Goal: Navigation & Orientation: Find specific page/section

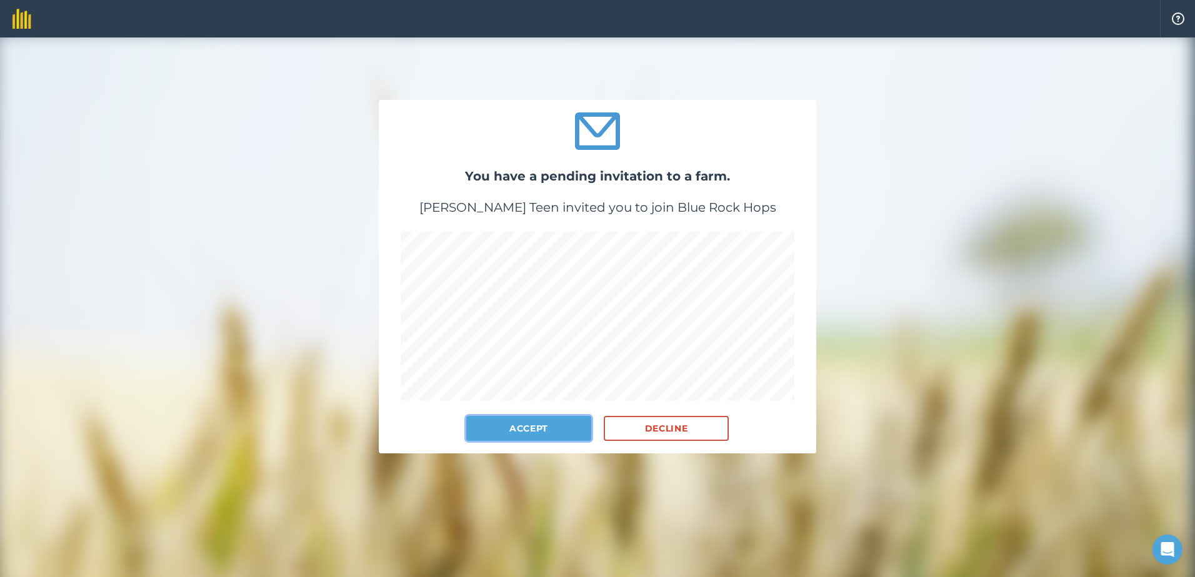
click at [547, 427] on button "Accept" at bounding box center [528, 428] width 125 height 25
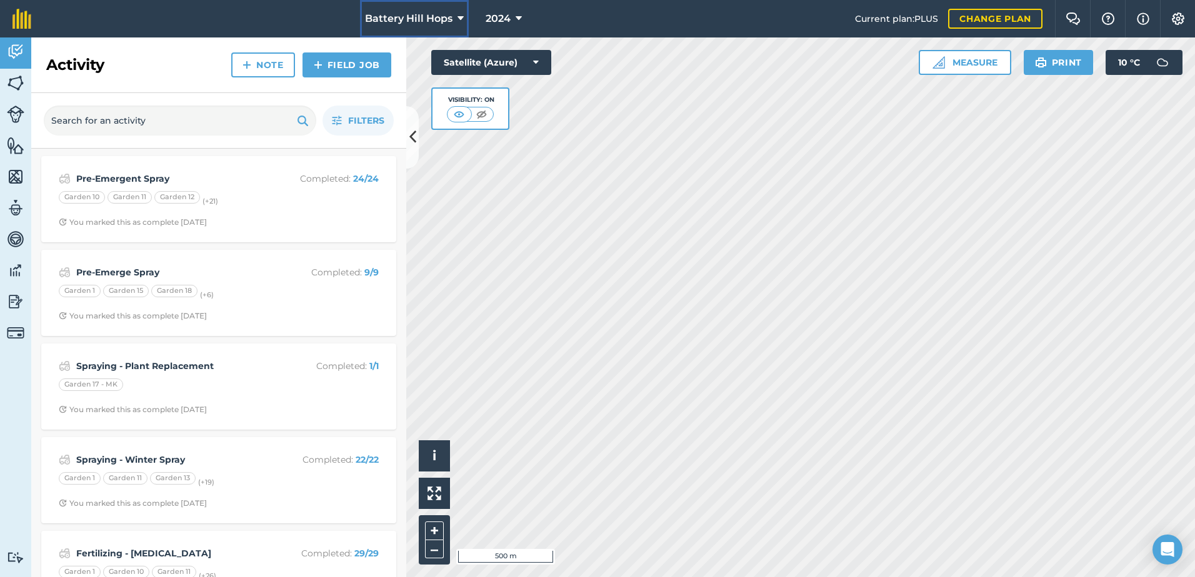
click at [457, 18] on icon at bounding box center [460, 18] width 6 height 15
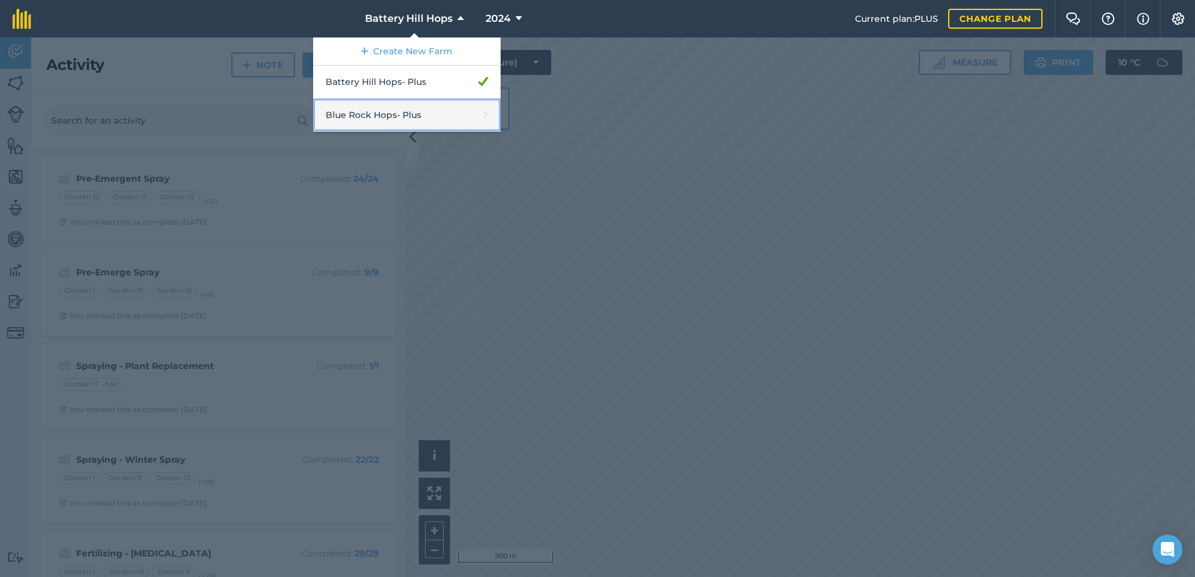
click at [403, 117] on link "Blue Rock Hops - Plus" at bounding box center [406, 115] width 187 height 33
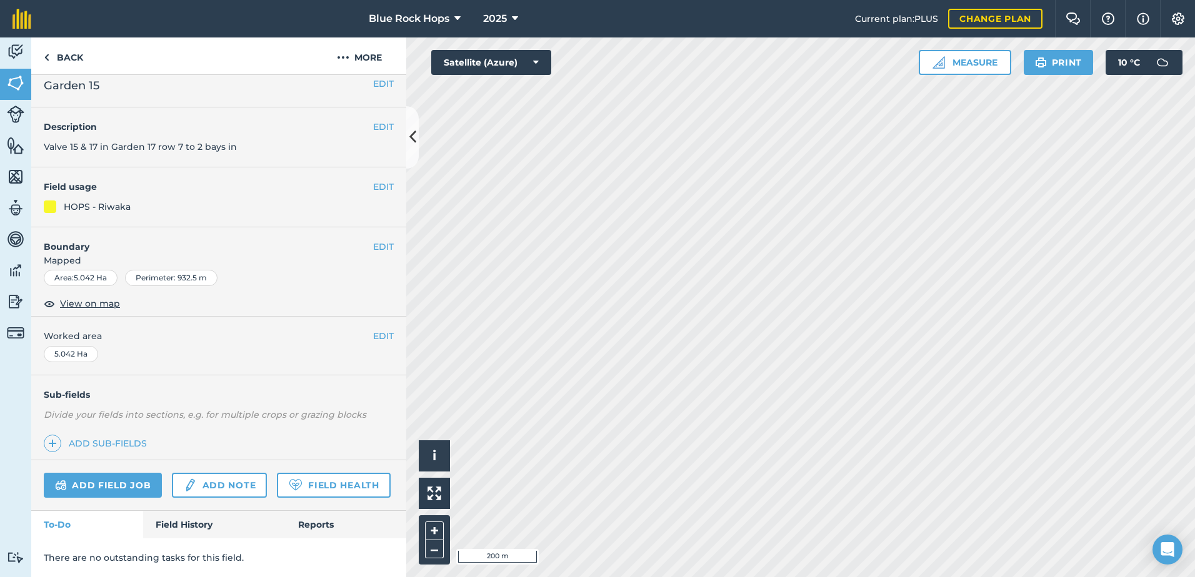
scroll to position [46, 0]
click at [191, 526] on link "Field History" at bounding box center [214, 524] width 142 height 27
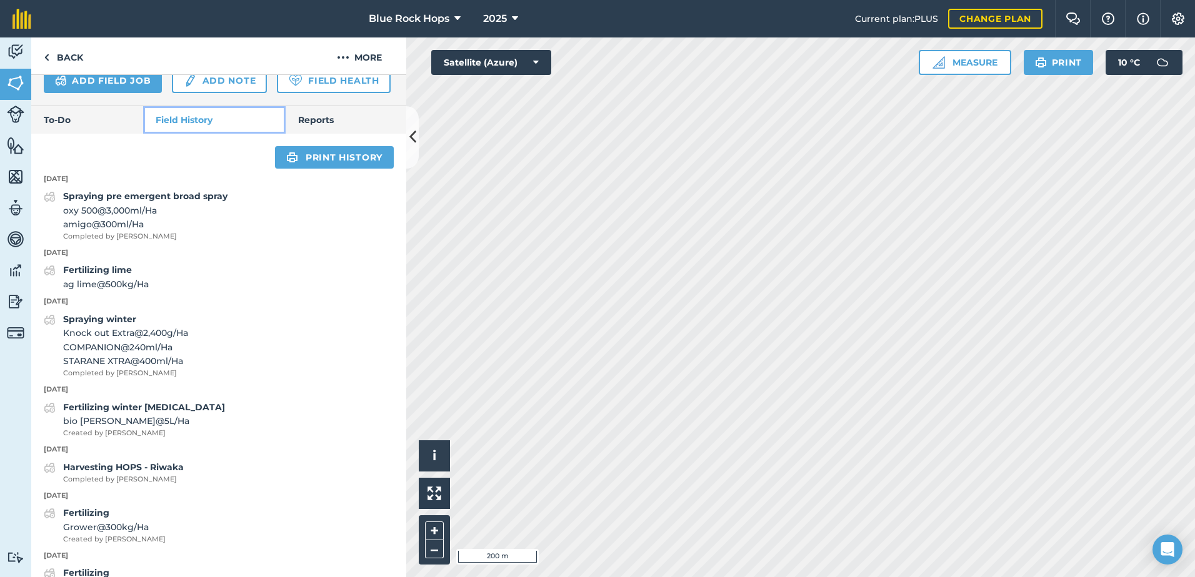
scroll to position [421, 0]
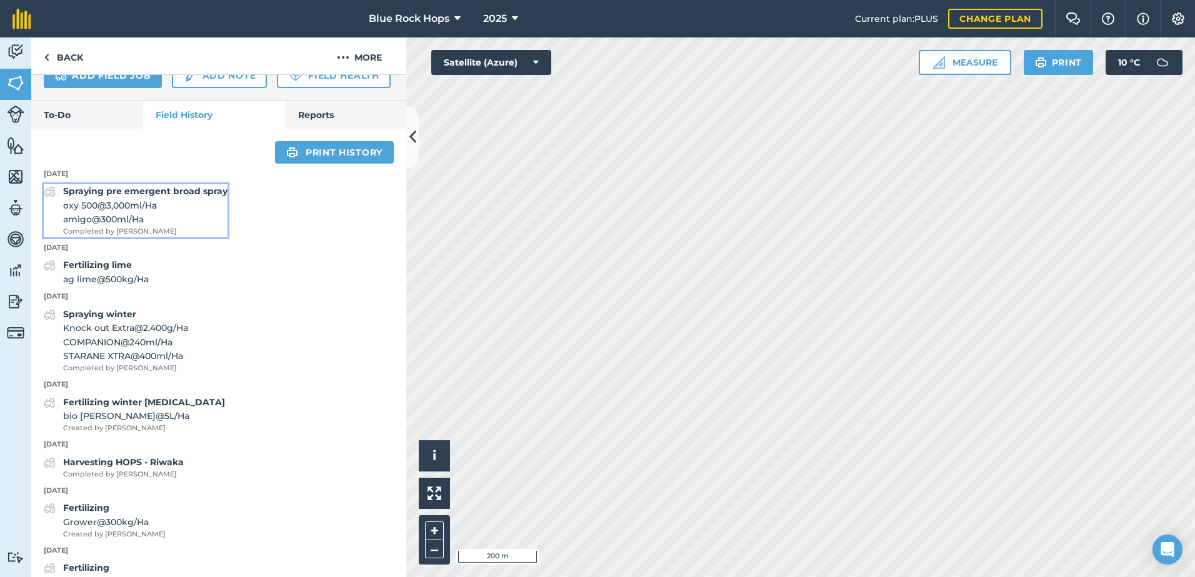
click at [132, 212] on span "oxy 500 @ 3,000 ml / Ha" at bounding box center [145, 206] width 164 height 14
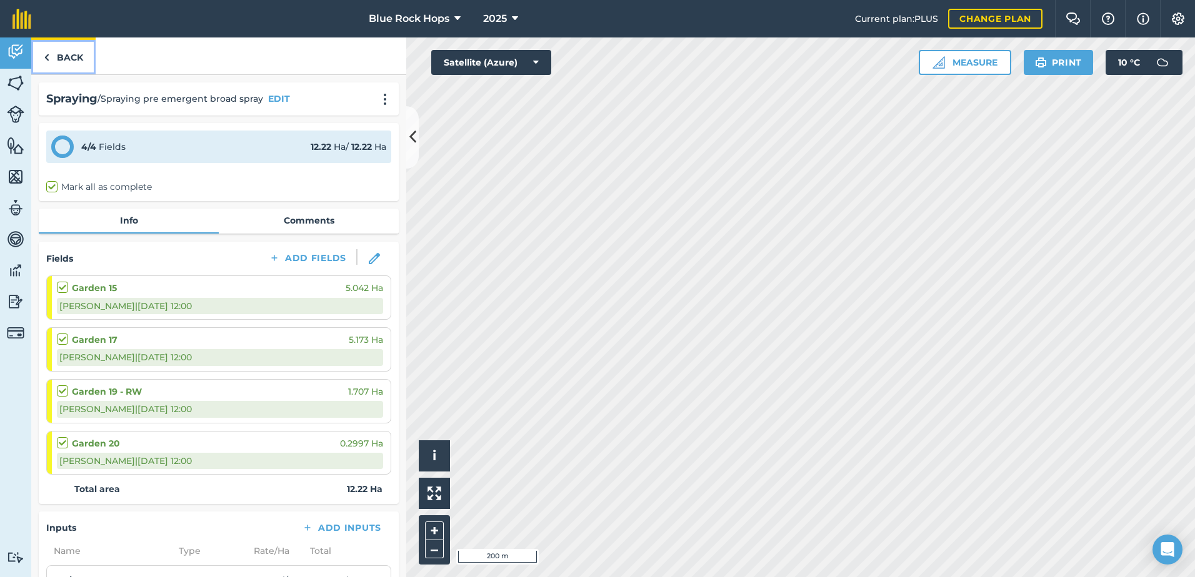
click at [52, 53] on link "Back" at bounding box center [63, 55] width 64 height 37
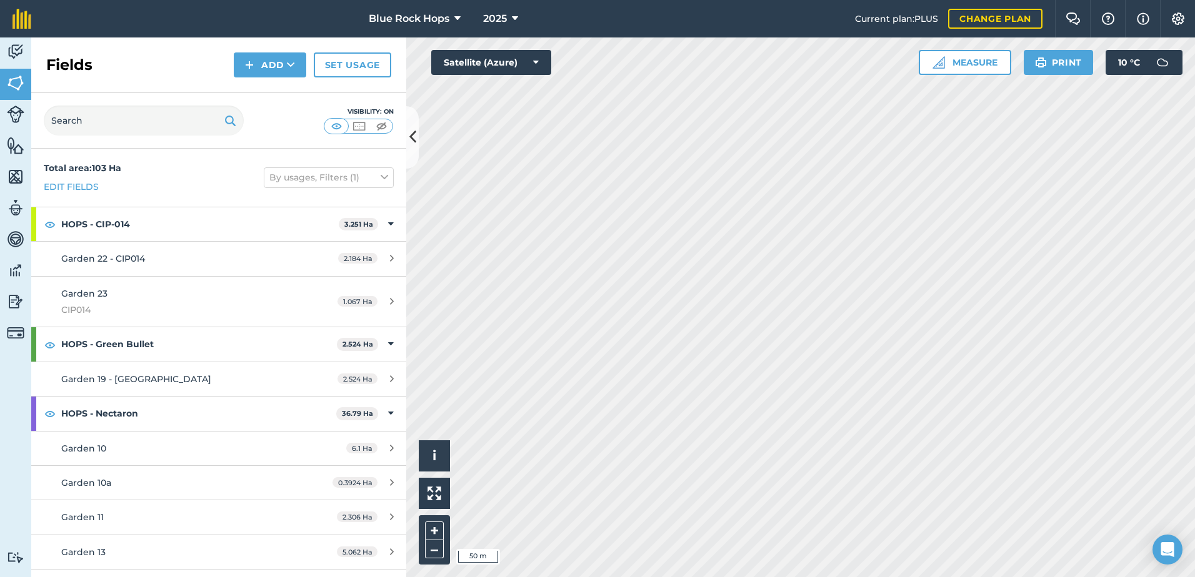
click at [923, 577] on html "Blue Rock Hops 2025 Current plan : PLUS Change plan Farm Chat Help Info Setting…" at bounding box center [597, 288] width 1195 height 577
